Goal: Navigation & Orientation: Find specific page/section

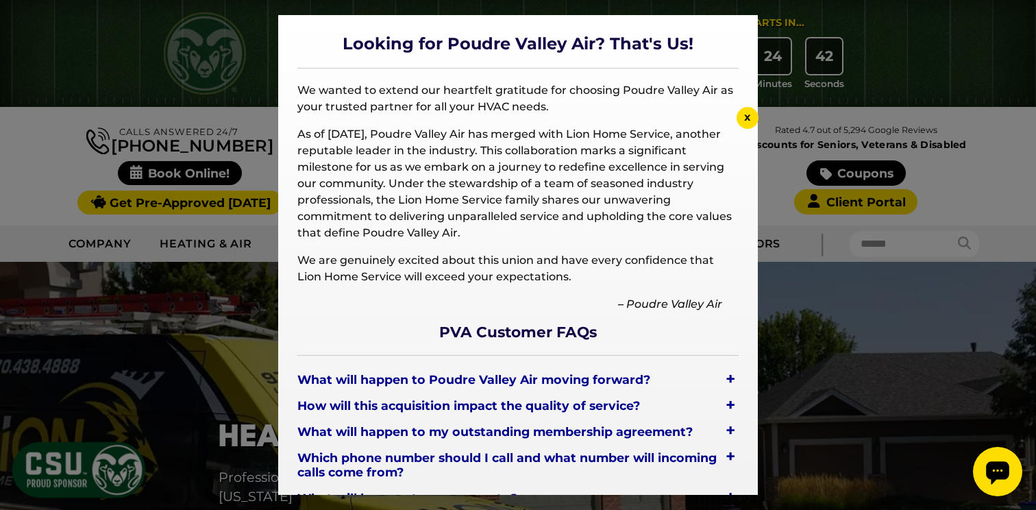
click at [746, 125] on div "x" at bounding box center [748, 118] width 22 height 22
click at [745, 117] on span "x" at bounding box center [747, 116] width 7 height 13
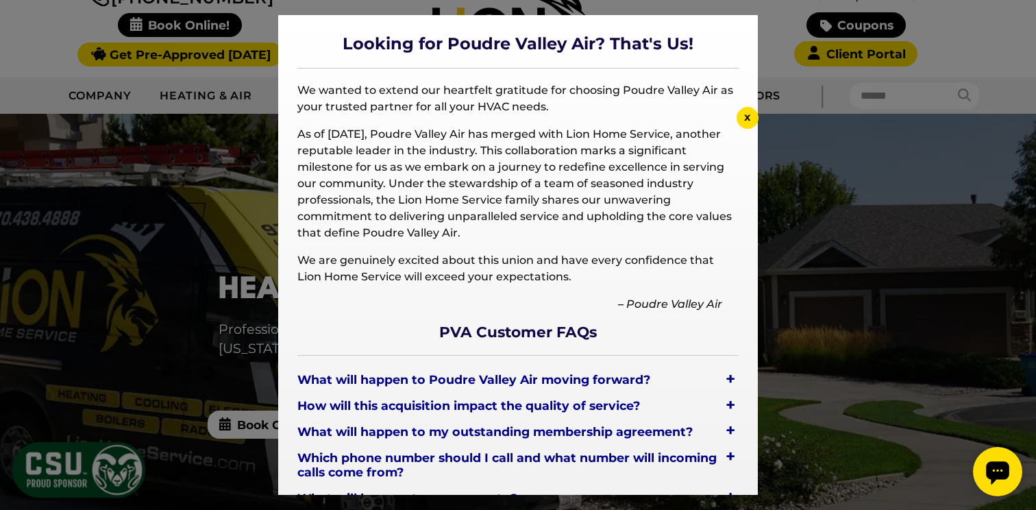
click at [748, 114] on span "x" at bounding box center [747, 116] width 7 height 13
